Goal: Communication & Community: Participate in discussion

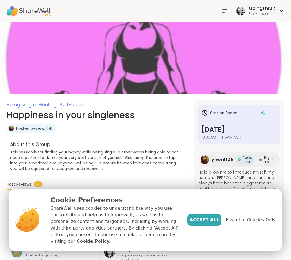
click at [237, 223] on span "Essential Cookies Only" at bounding box center [251, 220] width 50 height 7
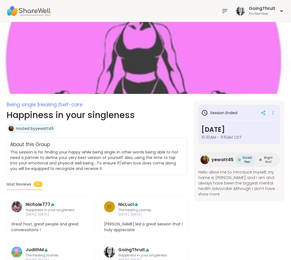
click at [33, 9] on img at bounding box center [29, 10] width 44 height 19
click at [50, 132] on div "Hosted by yewatt45" at bounding box center [31, 128] width 49 height 9
click at [49, 127] on link "Hosted by yewatt45" at bounding box center [35, 128] width 38 height 5
